Goal: Task Accomplishment & Management: Manage account settings

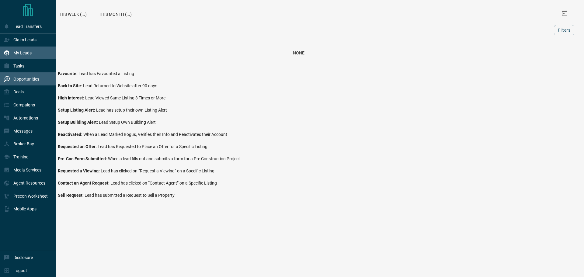
click at [21, 52] on p "My Leads" at bounding box center [22, 53] width 18 height 5
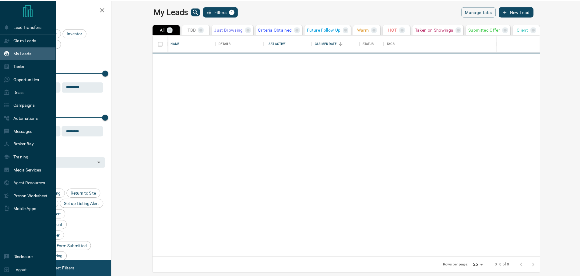
scroll to position [218, 465]
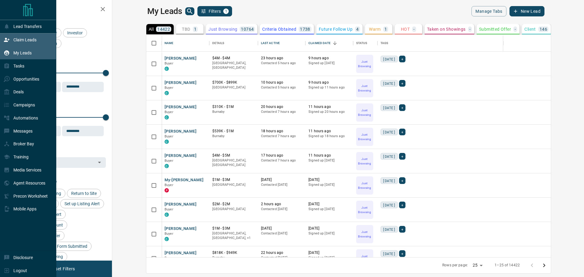
click at [12, 40] on div "Claim Leads" at bounding box center [20, 40] width 33 height 10
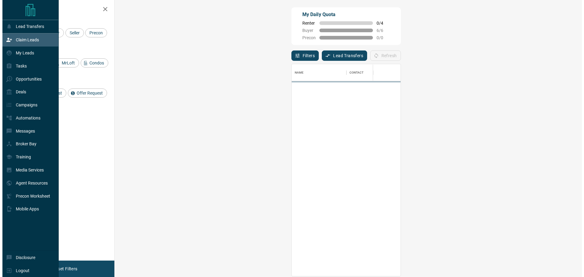
scroll to position [207, 450]
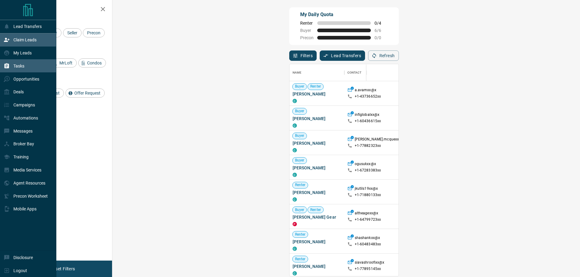
click at [28, 68] on div "Tasks" at bounding box center [28, 65] width 56 height 13
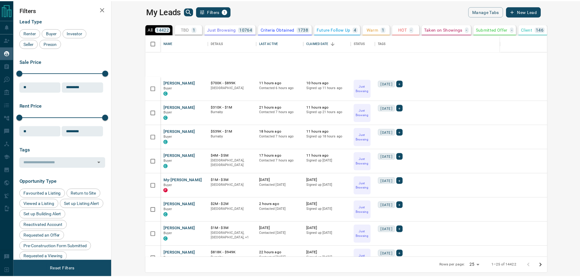
scroll to position [218, 465]
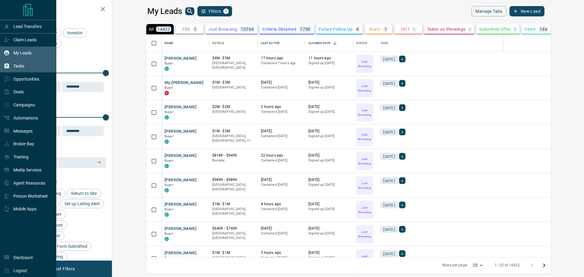
drag, startPoint x: 14, startPoint y: 67, endPoint x: 17, endPoint y: 67, distance: 3.4
click at [14, 67] on p "Tasks" at bounding box center [18, 66] width 11 height 5
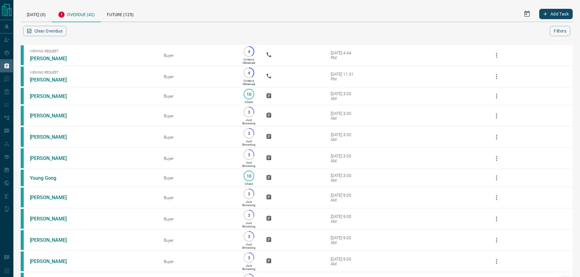
click at [85, 17] on div "Overdue (42)" at bounding box center [76, 14] width 49 height 16
